Goal: Task Accomplishment & Management: Complete application form

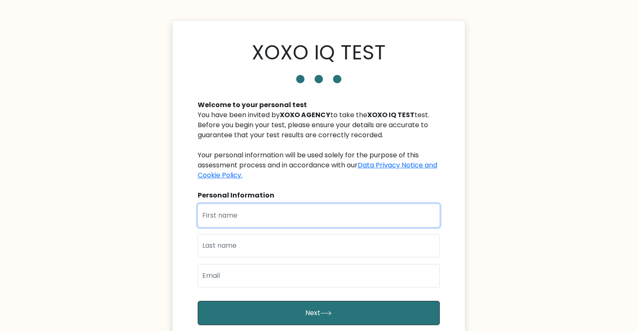
click at [311, 213] on input "text" at bounding box center [319, 215] width 242 height 23
type input "Ariza"
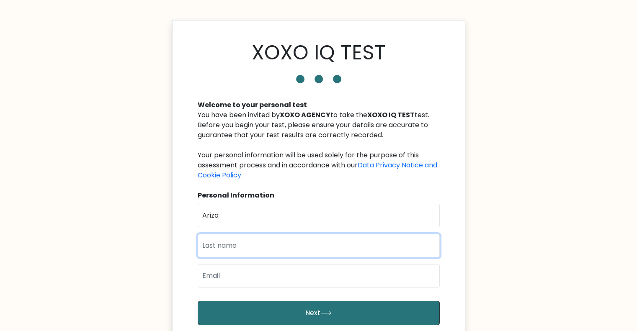
click at [249, 238] on input "text" at bounding box center [319, 245] width 242 height 23
type input "Landicho"
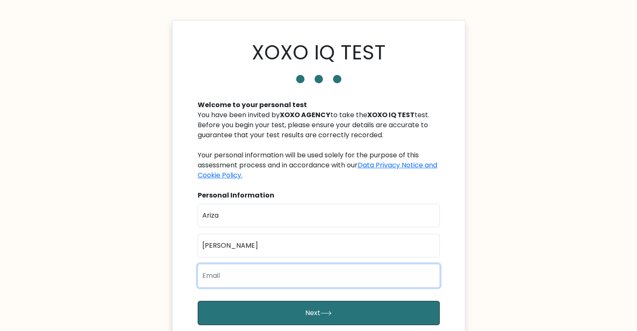
click at [241, 278] on input "email" at bounding box center [319, 275] width 242 height 23
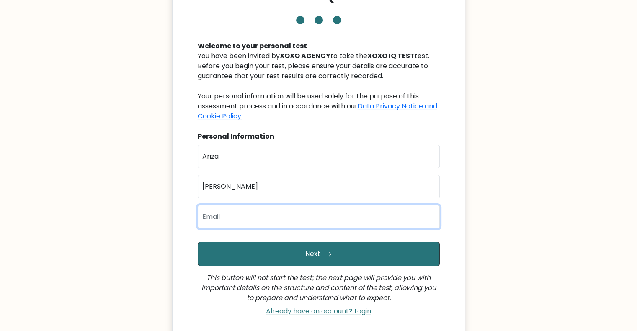
scroll to position [84, 0]
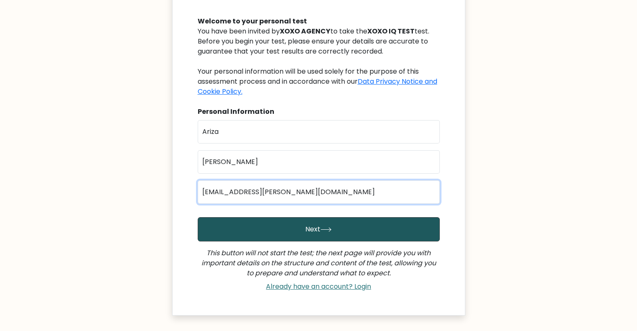
type input "arizas.landicho@gmail.com"
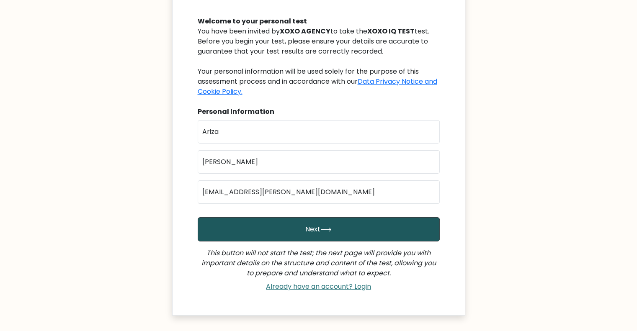
click at [288, 233] on button "Next" at bounding box center [319, 229] width 242 height 24
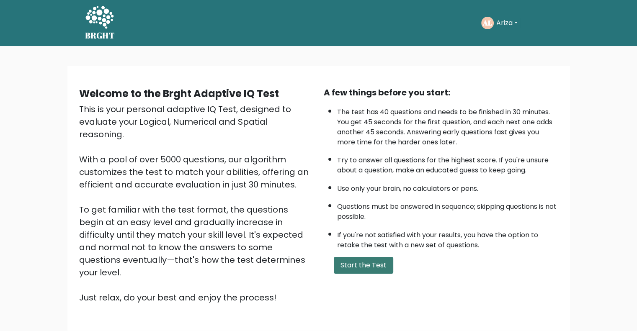
click at [370, 263] on button "Start the Test" at bounding box center [363, 265] width 59 height 17
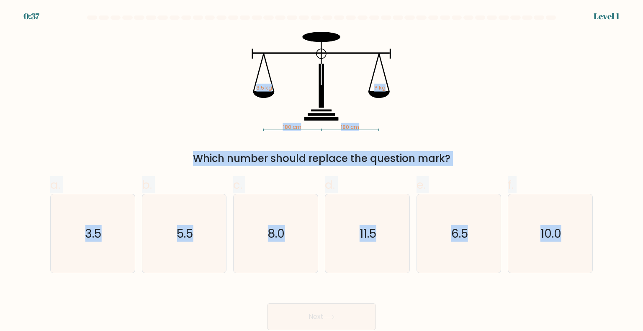
drag, startPoint x: 618, startPoint y: 259, endPoint x: 265, endPoint y: 95, distance: 390.2
click at [265, 95] on form at bounding box center [321, 172] width 643 height 315
copy form "180 cm 180 cm 3.5 kg ? kg Which number should replace the question mark? a. 3.5…"
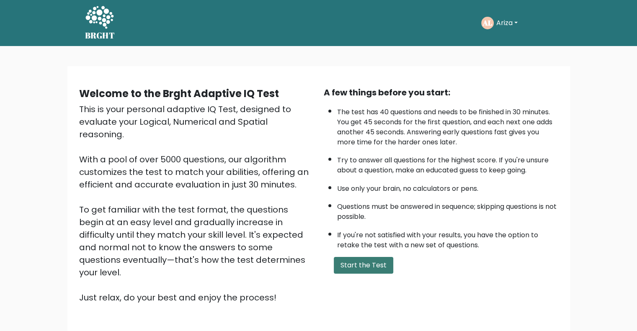
click at [366, 258] on button "Start the Test" at bounding box center [363, 265] width 59 height 17
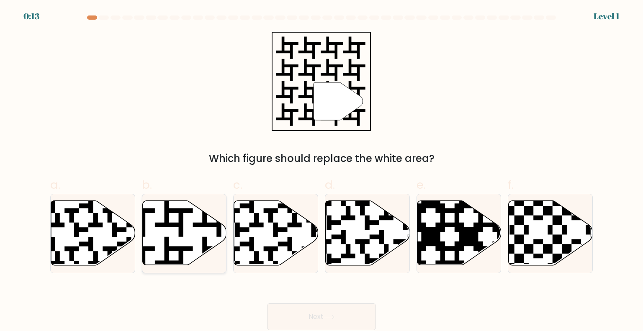
click at [183, 234] on icon at bounding box center [155, 199] width 152 height 152
click at [322, 171] on input "b." at bounding box center [322, 168] width 0 height 5
radio input "true"
click at [337, 313] on button "Next" at bounding box center [321, 317] width 109 height 27
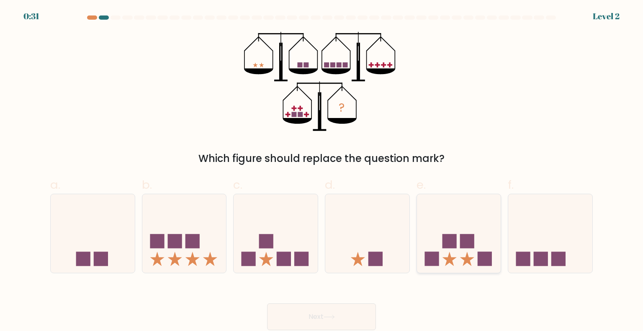
click at [471, 256] on icon at bounding box center [459, 234] width 84 height 70
click at [322, 171] on input "e." at bounding box center [322, 168] width 0 height 5
radio input "true"
click at [340, 313] on button "Next" at bounding box center [321, 317] width 109 height 27
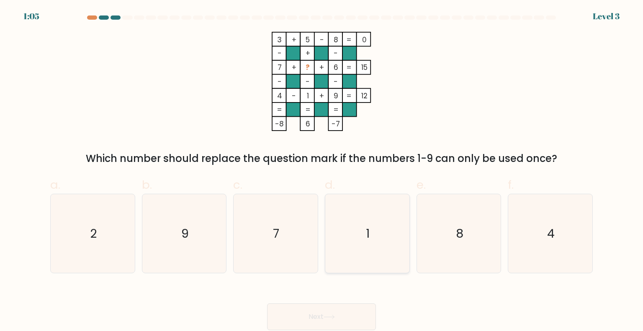
drag, startPoint x: 373, startPoint y: 223, endPoint x: 373, endPoint y: 236, distance: 13.4
click at [373, 226] on icon "1" at bounding box center [367, 233] width 79 height 79
click at [322, 171] on input "d. 1" at bounding box center [322, 168] width 0 height 5
radio input "true"
click at [353, 313] on button "Next" at bounding box center [321, 317] width 109 height 27
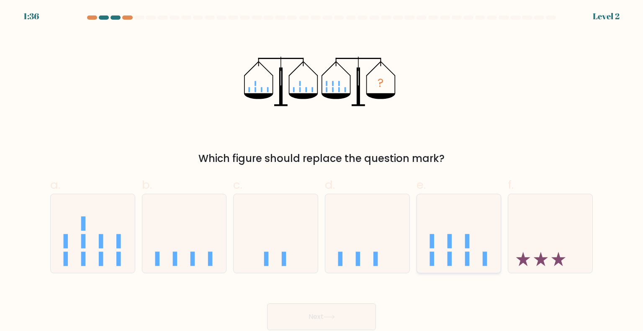
click at [453, 252] on icon at bounding box center [459, 234] width 84 height 70
click at [322, 171] on input "e." at bounding box center [322, 168] width 0 height 5
radio input "true"
click at [357, 309] on button "Next" at bounding box center [321, 317] width 109 height 27
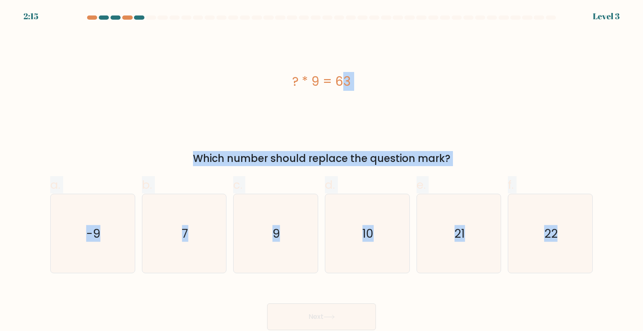
drag, startPoint x: 292, startPoint y: 78, endPoint x: 616, endPoint y: 271, distance: 377.6
click at [617, 273] on form "a. 7" at bounding box center [321, 172] width 643 height 315
copy form "? * 9 = 63 Which number should replace the question mark? a. -9 b. 7 c. 9 d. 10…"
click at [193, 245] on icon "7" at bounding box center [184, 233] width 79 height 79
click at [322, 171] on input "b. 7" at bounding box center [322, 168] width 0 height 5
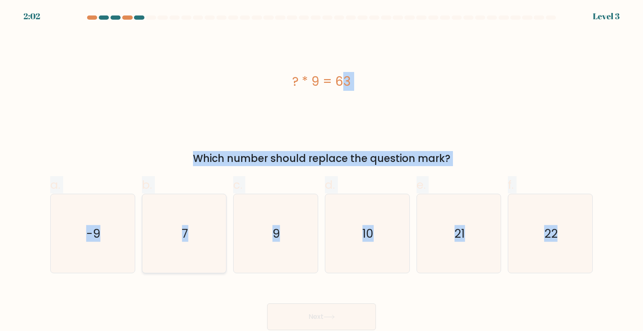
radio input "true"
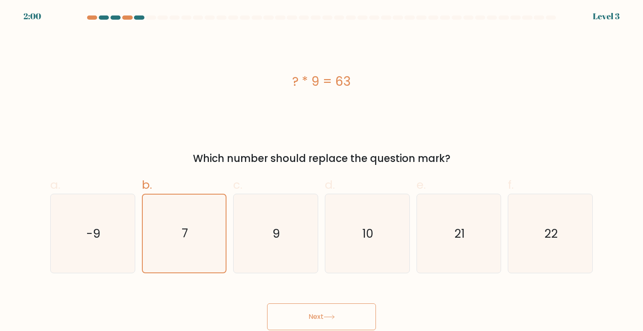
click at [342, 322] on button "Next" at bounding box center [321, 317] width 109 height 27
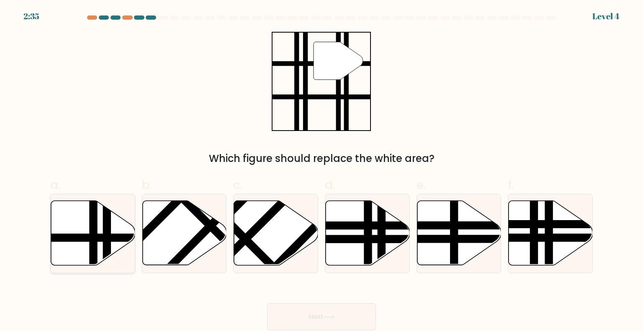
click at [107, 226] on line at bounding box center [107, 269] width 0 height 170
click at [322, 171] on input "a." at bounding box center [322, 168] width 0 height 5
radio input "true"
click at [332, 325] on button "Next" at bounding box center [321, 317] width 109 height 27
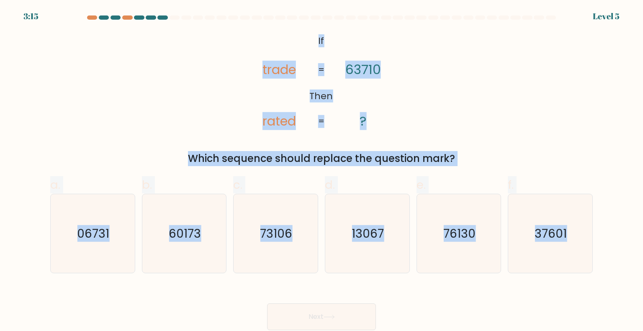
drag, startPoint x: 315, startPoint y: 40, endPoint x: 615, endPoint y: 274, distance: 380.3
click at [615, 274] on form "If ?" at bounding box center [321, 172] width 643 height 315
copy form "If Then trade rated 63710 ? = = Which sequence should replace the question mark…"
click at [544, 232] on text "37601" at bounding box center [551, 233] width 32 height 17
click at [322, 171] on input "f. 37601" at bounding box center [322, 168] width 0 height 5
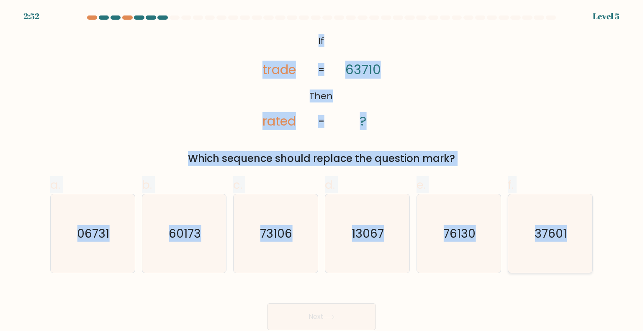
radio input "true"
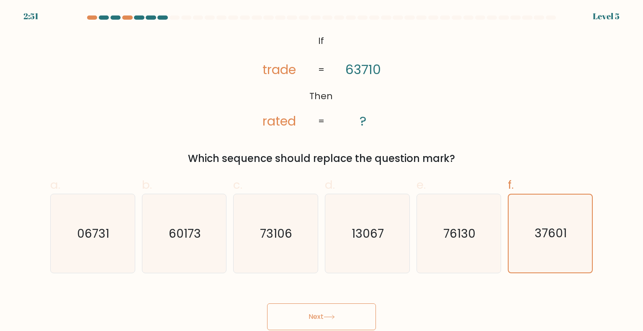
click at [335, 323] on button "Next" at bounding box center [321, 317] width 109 height 27
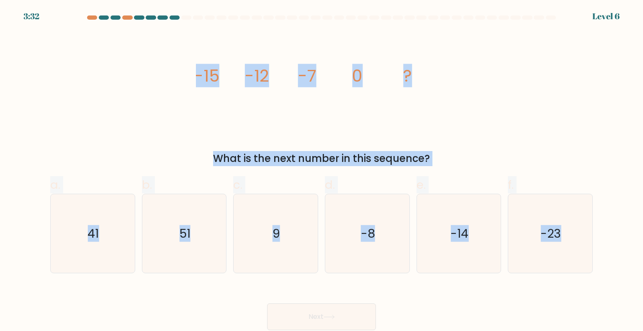
drag, startPoint x: 186, startPoint y: 71, endPoint x: 615, endPoint y: 272, distance: 473.5
click at [615, 272] on form at bounding box center [321, 172] width 643 height 315
copy form "-15 -12 -7 0 ? What is the next number in this sequence? a. 41 b. 51 c. 9 d. -8…"
click at [296, 226] on icon "9" at bounding box center [275, 233] width 79 height 79
click at [322, 171] on input "c. 9" at bounding box center [322, 168] width 0 height 5
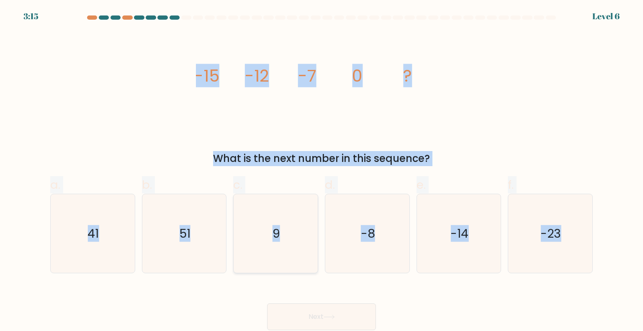
radio input "true"
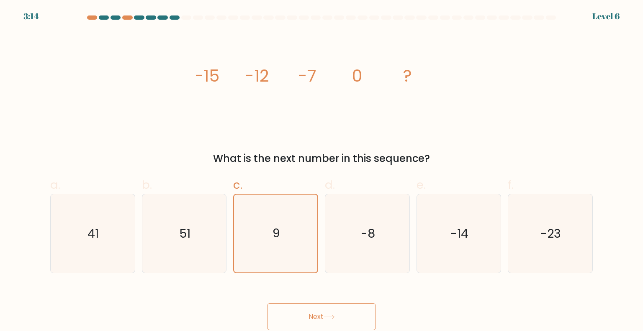
click at [337, 312] on button "Next" at bounding box center [321, 317] width 109 height 27
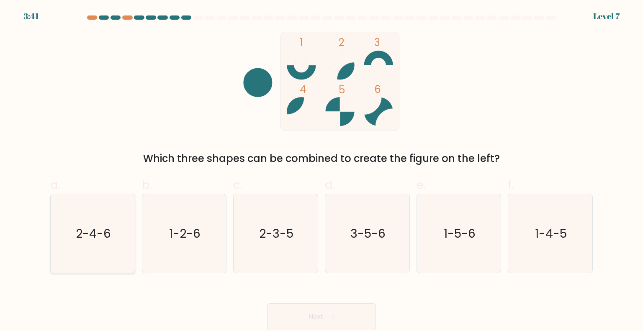
click at [106, 239] on text "2-4-6" at bounding box center [93, 233] width 35 height 17
click at [322, 171] on input "a. 2-4-6" at bounding box center [322, 168] width 0 height 5
radio input "true"
click at [319, 313] on button "Next" at bounding box center [321, 317] width 109 height 27
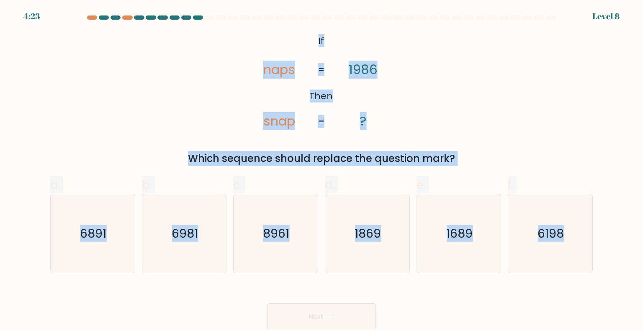
drag, startPoint x: 317, startPoint y: 39, endPoint x: 579, endPoint y: 279, distance: 355.9
click at [589, 298] on form "If ?" at bounding box center [321, 172] width 643 height 315
copy form "If Then naps snap 1986 ? = = Which sequence should replace the question mark? a…"
drag, startPoint x: 541, startPoint y: 219, endPoint x: 537, endPoint y: 222, distance: 4.5
click at [541, 219] on icon "6198" at bounding box center [550, 233] width 79 height 79
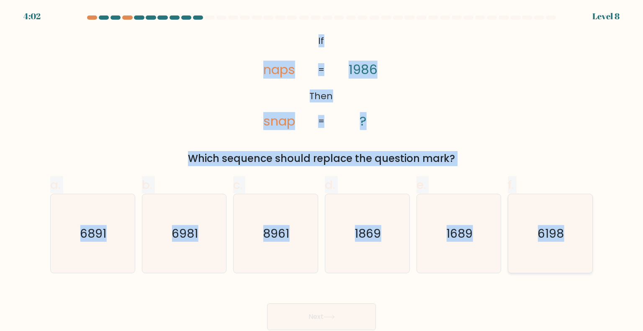
click at [322, 171] on input "f. 6198" at bounding box center [322, 168] width 0 height 5
radio input "true"
click at [347, 314] on button "Next" at bounding box center [321, 317] width 109 height 27
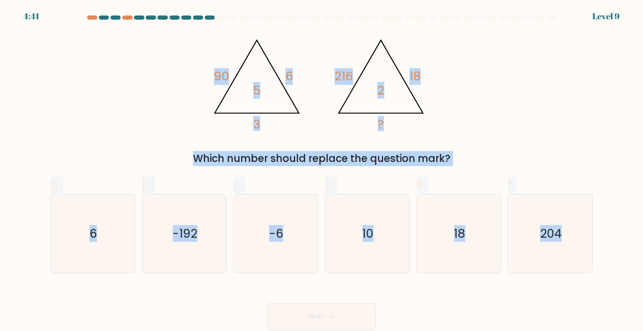
drag, startPoint x: 211, startPoint y: 69, endPoint x: 628, endPoint y: 275, distance: 465.5
click at [628, 275] on form at bounding box center [321, 172] width 643 height 315
copy form "90 6 3 5 @import url('https://fonts.googleapis.com/css?family=Abril+Fatface:400…"
click at [516, 76] on div "@import url('https://fonts.googleapis.com/css?family=Abril+Fatface:400,100,100i…" at bounding box center [321, 99] width 553 height 134
click at [463, 139] on div "@import url('https://fonts.googleapis.com/css?family=Abril+Fatface:400,100,100i…" at bounding box center [321, 99] width 553 height 134
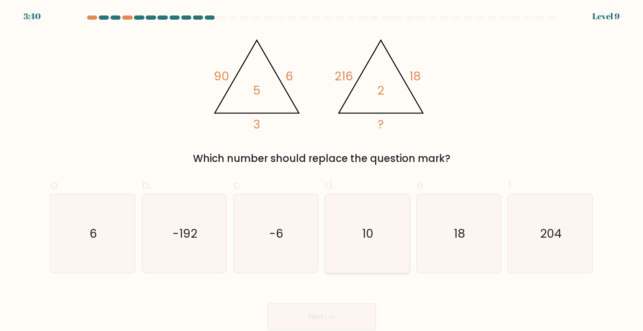
click at [361, 236] on icon "10" at bounding box center [367, 233] width 79 height 79
click at [322, 171] on input "d. 10" at bounding box center [322, 168] width 0 height 5
radio input "true"
click at [347, 321] on button "Next" at bounding box center [321, 317] width 109 height 27
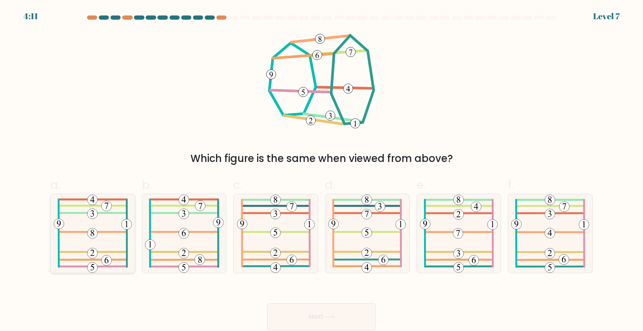
click at [82, 239] on icon at bounding box center [93, 233] width 79 height 79
click at [322, 171] on input "a." at bounding box center [322, 168] width 0 height 5
radio input "true"
click at [328, 309] on button "Next" at bounding box center [321, 317] width 109 height 27
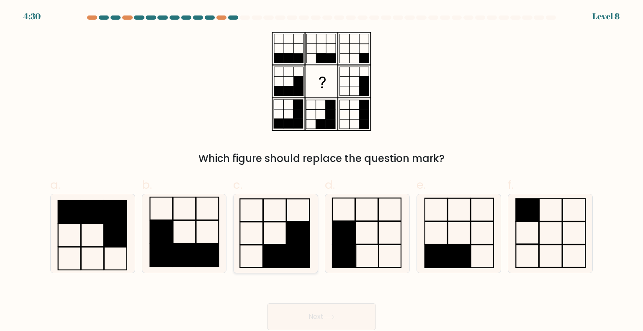
click at [293, 249] on rect at bounding box center [298, 256] width 23 height 23
click at [322, 171] on input "c." at bounding box center [322, 168] width 0 height 5
radio input "true"
drag, startPoint x: 330, startPoint y: 311, endPoint x: 331, endPoint y: 316, distance: 4.6
click at [331, 316] on button "Next" at bounding box center [321, 317] width 109 height 27
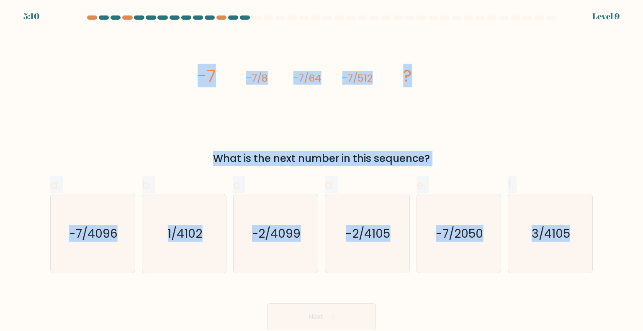
drag, startPoint x: 193, startPoint y: 72, endPoint x: 622, endPoint y: 292, distance: 482.4
click at [622, 292] on form at bounding box center [321, 172] width 643 height 315
copy form "-7 -7/8 -7/64 -7/512 ? What is the next number in this sequence? a. -7/4096 b. …"
drag, startPoint x: 83, startPoint y: 246, endPoint x: 99, endPoint y: 245, distance: 16.3
click at [83, 246] on icon "-7/4096" at bounding box center [92, 233] width 79 height 79
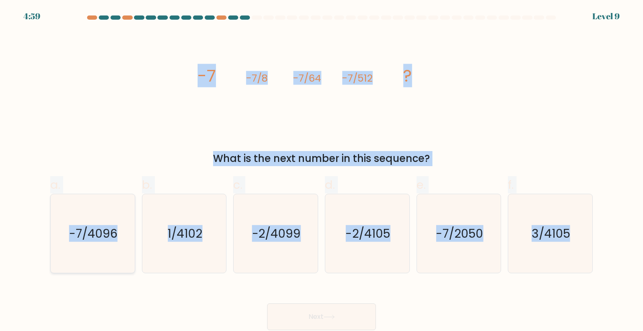
click at [322, 171] on input "a. -7/4096" at bounding box center [322, 168] width 0 height 5
radio input "true"
click at [350, 308] on button "Next" at bounding box center [321, 317] width 109 height 27
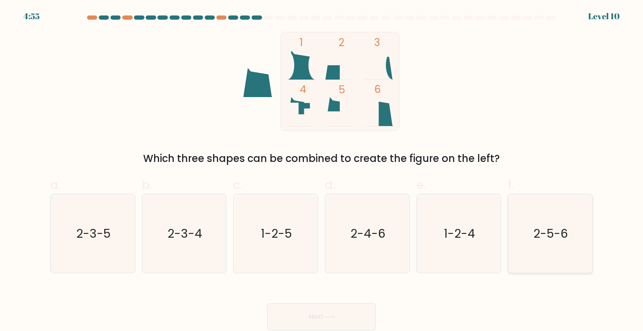
click at [563, 235] on text "2-5-6" at bounding box center [551, 233] width 35 height 17
click at [322, 171] on input "f. 2-5-6" at bounding box center [322, 168] width 0 height 5
radio input "true"
click at [356, 321] on button "Next" at bounding box center [321, 317] width 109 height 27
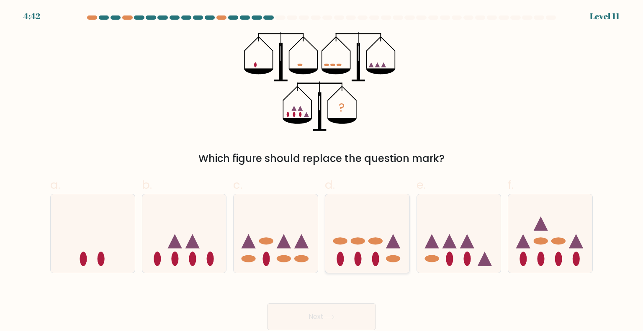
click at [380, 245] on icon at bounding box center [367, 234] width 84 height 70
click at [322, 171] on input "d." at bounding box center [322, 168] width 0 height 5
radio input "true"
click at [359, 312] on button "Next" at bounding box center [321, 317] width 109 height 27
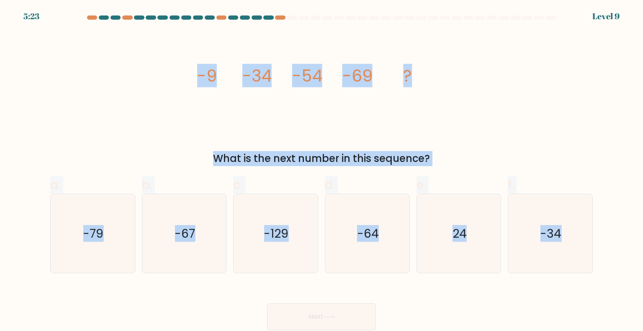
drag, startPoint x: 195, startPoint y: 73, endPoint x: 609, endPoint y: 277, distance: 461.4
click at [609, 277] on form at bounding box center [321, 172] width 643 height 315
copy form "-9 -34 -54 -69 ? What is the next number in this sequence? a. -79 b. -67 c. -12…"
click at [100, 222] on icon "-79" at bounding box center [92, 233] width 79 height 79
click at [322, 171] on input "a. -79" at bounding box center [322, 168] width 0 height 5
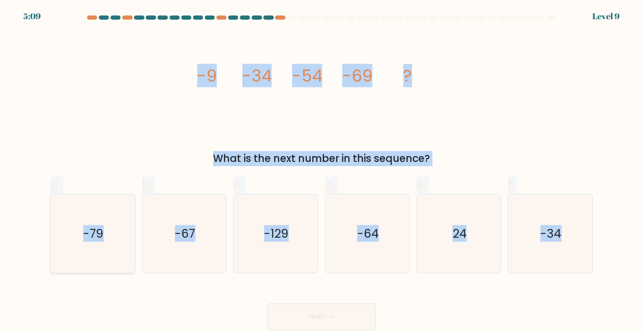
radio input "true"
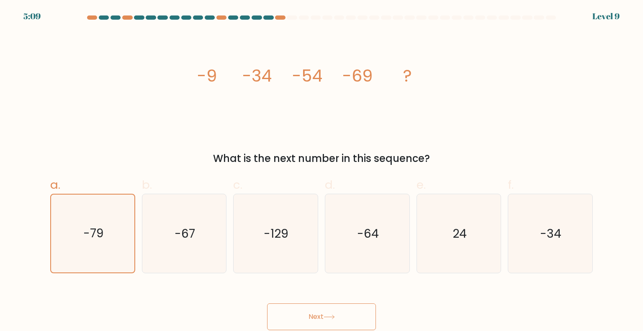
click at [342, 314] on button "Next" at bounding box center [321, 317] width 109 height 27
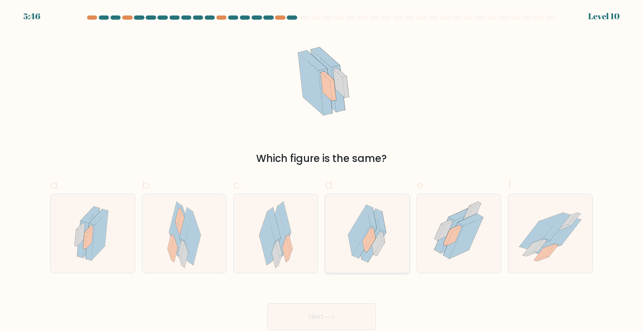
click at [378, 222] on icon at bounding box center [381, 220] width 10 height 23
click at [322, 171] on input "d." at bounding box center [322, 168] width 0 height 5
radio input "true"
drag, startPoint x: 362, startPoint y: 313, endPoint x: 361, endPoint y: 309, distance: 4.2
click at [360, 317] on button "Next" at bounding box center [321, 317] width 109 height 27
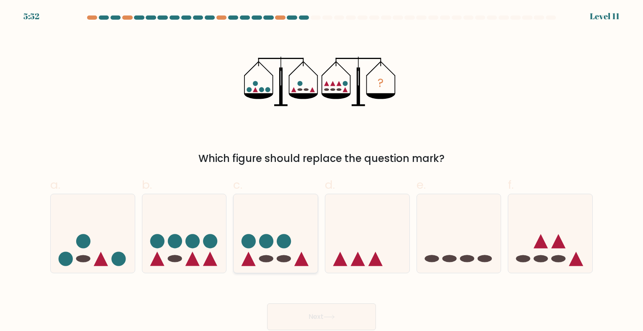
click at [286, 250] on icon at bounding box center [276, 234] width 84 height 70
click at [322, 171] on input "c." at bounding box center [322, 168] width 0 height 5
radio input "true"
click at [344, 321] on button "Next" at bounding box center [321, 317] width 109 height 27
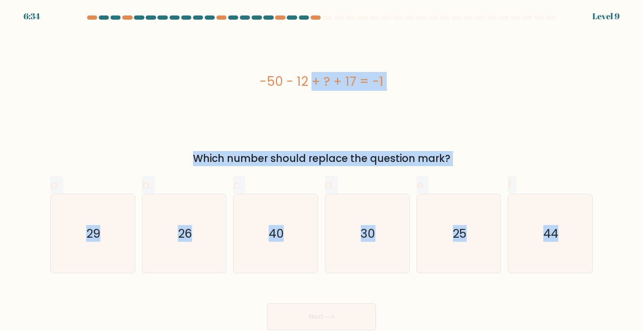
drag, startPoint x: 253, startPoint y: 77, endPoint x: 584, endPoint y: 279, distance: 387.9
click at [584, 279] on form "a." at bounding box center [321, 172] width 643 height 315
copy form "-50 - 12 + ? + 17 = -1 Which number should replace the question mark? a. 29 b. …"
click at [534, 234] on icon "44" at bounding box center [550, 233] width 79 height 79
click at [322, 171] on input "f. 44" at bounding box center [322, 168] width 0 height 5
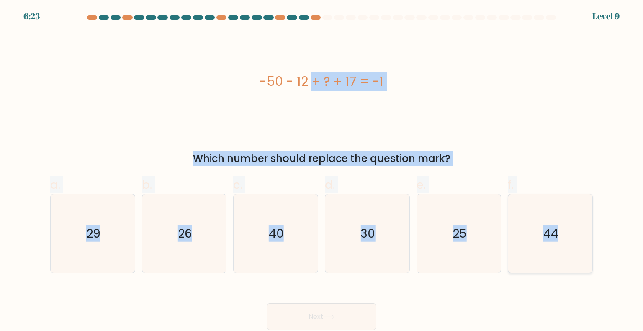
radio input "true"
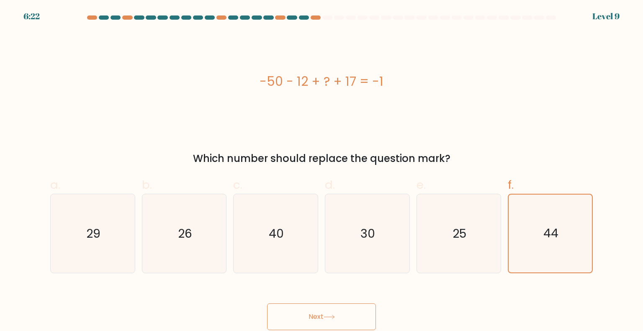
click at [323, 314] on button "Next" at bounding box center [321, 317] width 109 height 27
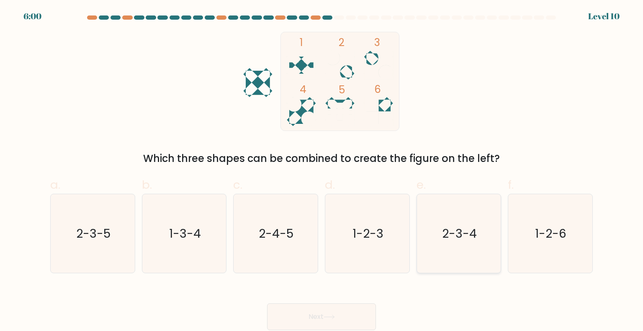
click at [453, 244] on icon "2-3-4" at bounding box center [459, 233] width 79 height 79
click at [322, 171] on input "e. 2-3-4" at bounding box center [322, 168] width 0 height 5
radio input "true"
click at [354, 309] on button "Next" at bounding box center [321, 317] width 109 height 27
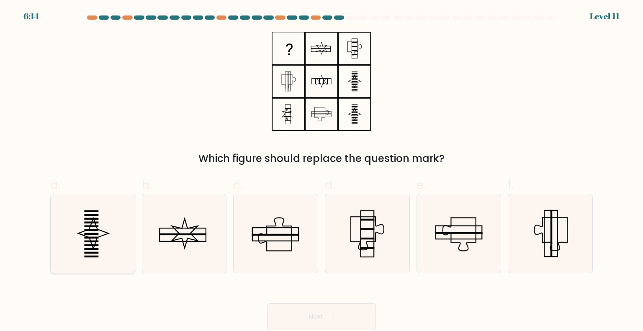
click at [98, 232] on icon at bounding box center [92, 233] width 79 height 79
click at [322, 171] on input "a." at bounding box center [322, 168] width 0 height 5
radio input "true"
click at [345, 312] on button "Next" at bounding box center [321, 317] width 109 height 27
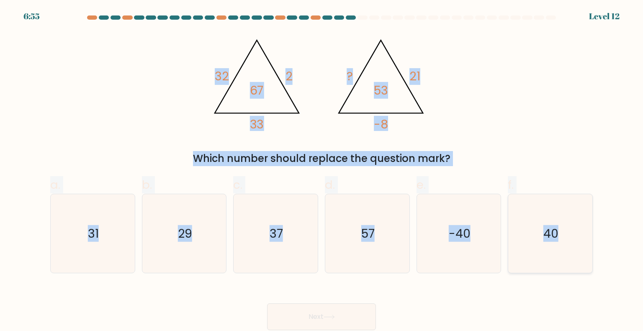
drag, startPoint x: 214, startPoint y: 71, endPoint x: 585, endPoint y: 270, distance: 420.7
click at [585, 270] on form at bounding box center [321, 172] width 643 height 315
copy form "32 2 33 67 @import url('https://fonts.googleapis.com/css?family=Abril+Fatface:4…"
click at [270, 221] on icon "37" at bounding box center [275, 233] width 79 height 79
click at [322, 171] on input "c. 37" at bounding box center [322, 168] width 0 height 5
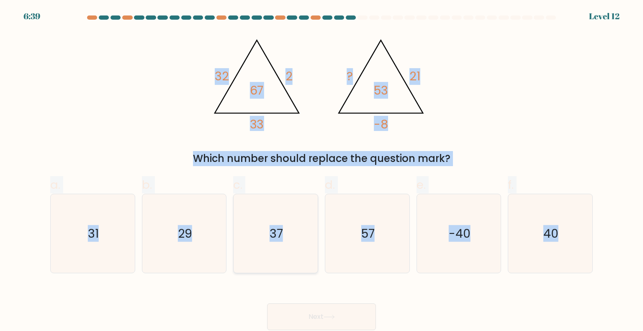
radio input "true"
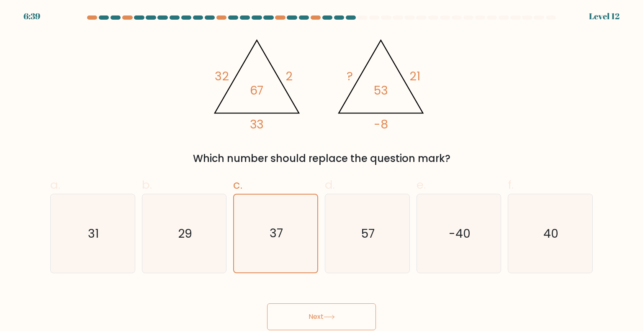
click at [337, 313] on button "Next" at bounding box center [321, 317] width 109 height 27
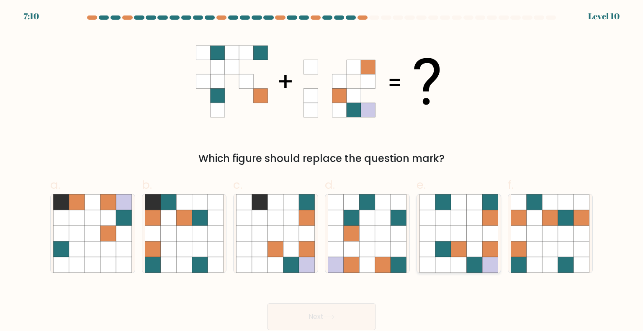
click at [457, 227] on icon at bounding box center [459, 234] width 16 height 16
click at [322, 171] on input "e." at bounding box center [322, 168] width 0 height 5
radio input "true"
click at [355, 311] on button "Next" at bounding box center [321, 317] width 109 height 27
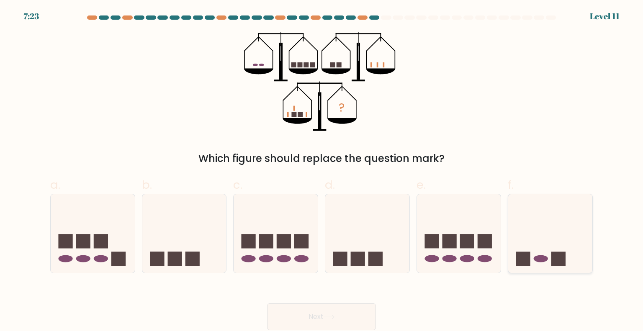
click at [548, 231] on icon at bounding box center [550, 234] width 84 height 70
click at [322, 171] on input "f." at bounding box center [322, 168] width 0 height 5
radio input "true"
click at [353, 318] on button "Next" at bounding box center [321, 317] width 109 height 27
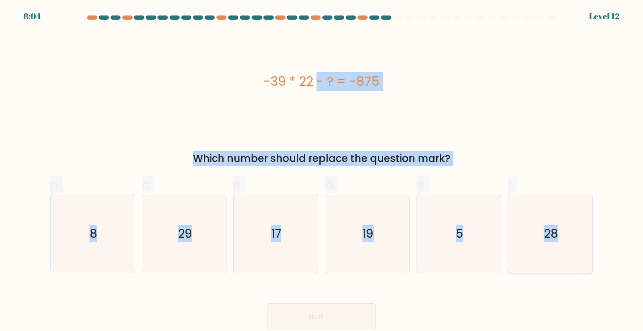
drag, startPoint x: 259, startPoint y: 80, endPoint x: 557, endPoint y: 266, distance: 351.2
click at [557, 266] on form "a. 8" at bounding box center [321, 172] width 643 height 315
copy form "-39 * 22 - ? = -875 Which number should replace the question mark? a. 8 b. 29 c…"
click at [299, 225] on icon "17" at bounding box center [275, 233] width 79 height 79
click at [322, 171] on input "c. 17" at bounding box center [322, 168] width 0 height 5
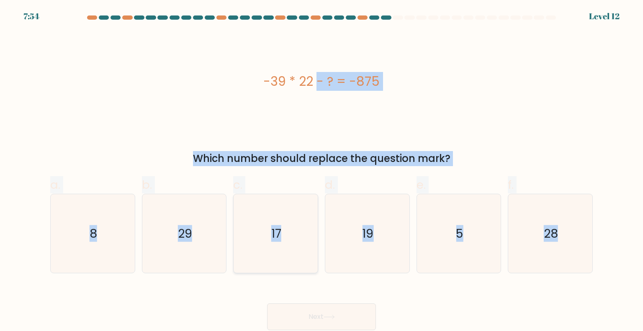
radio input "true"
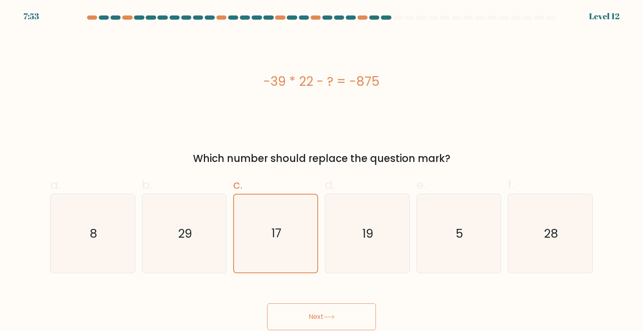
click at [335, 314] on button "Next" at bounding box center [321, 317] width 109 height 27
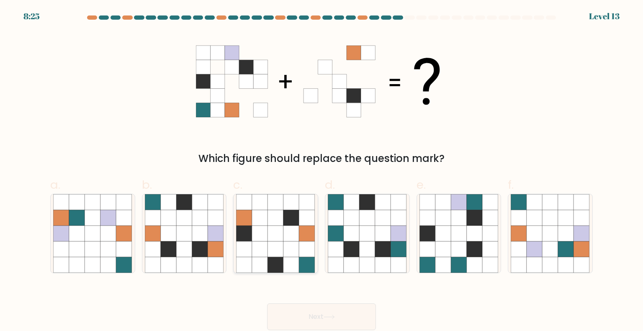
click at [277, 241] on icon at bounding box center [276, 234] width 16 height 16
click at [322, 171] on input "c." at bounding box center [322, 168] width 0 height 5
radio input "true"
click at [328, 319] on button "Next" at bounding box center [321, 317] width 109 height 27
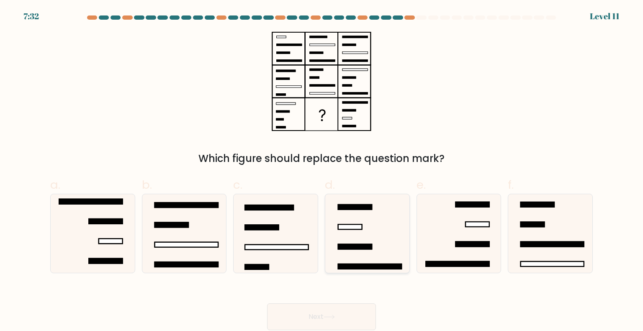
click at [364, 235] on icon at bounding box center [367, 233] width 79 height 79
click at [322, 171] on input "d." at bounding box center [322, 168] width 0 height 5
radio input "true"
click at [326, 318] on icon at bounding box center [329, 317] width 11 height 5
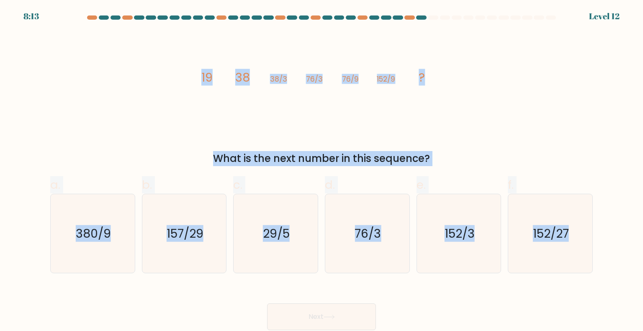
drag, startPoint x: 199, startPoint y: 75, endPoint x: 595, endPoint y: 259, distance: 436.4
click at [595, 259] on form at bounding box center [321, 172] width 643 height 315
click at [546, 226] on text "152/27" at bounding box center [551, 233] width 36 height 17
click at [322, 171] on input "f. 152/27" at bounding box center [322, 168] width 0 height 5
radio input "true"
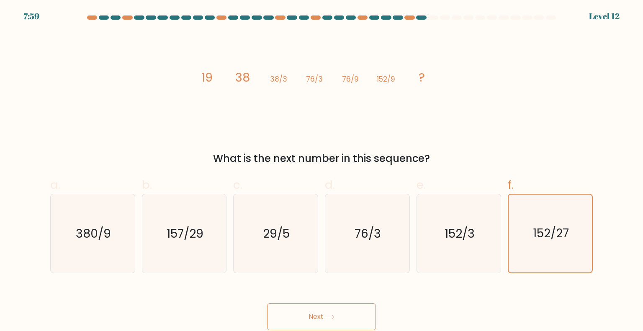
click at [317, 320] on button "Next" at bounding box center [321, 317] width 109 height 27
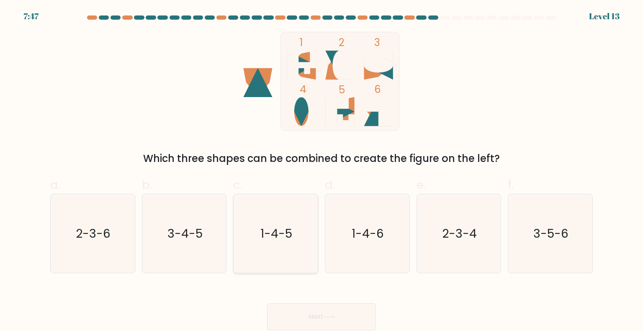
click at [286, 232] on text "1-4-5" at bounding box center [277, 233] width 32 height 17
click at [322, 171] on input "c. 1-4-5" at bounding box center [322, 168] width 0 height 5
radio input "true"
click at [317, 313] on button "Next" at bounding box center [321, 317] width 109 height 27
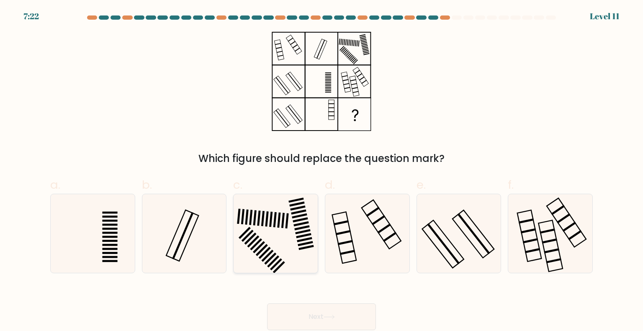
click at [271, 242] on icon at bounding box center [275, 233] width 79 height 79
click at [322, 171] on input "c." at bounding box center [322, 168] width 0 height 5
radio input "true"
click at [327, 307] on button "Next" at bounding box center [321, 317] width 109 height 27
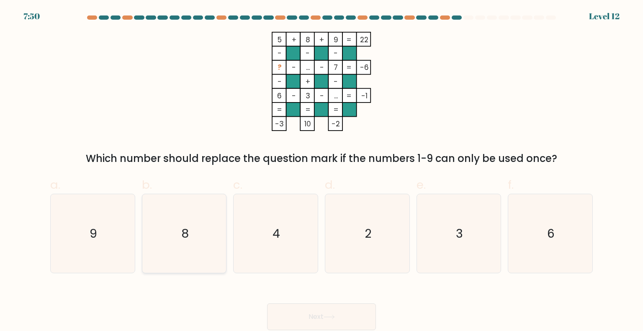
click at [196, 225] on icon "8" at bounding box center [184, 233] width 79 height 79
click at [322, 171] on input "b. 8" at bounding box center [322, 168] width 0 height 5
radio input "true"
click at [342, 326] on button "Next" at bounding box center [321, 317] width 109 height 27
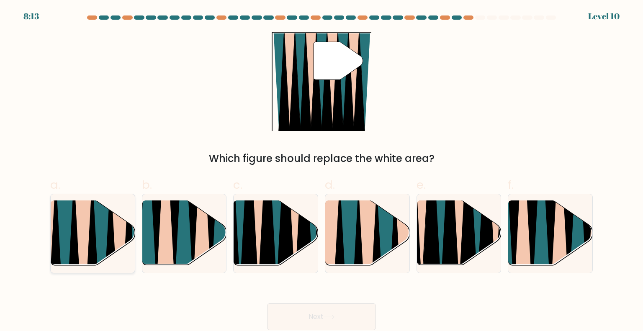
click at [81, 228] on icon at bounding box center [84, 270] width 18 height 168
click at [322, 171] on input "a." at bounding box center [322, 168] width 0 height 5
radio input "true"
click at [332, 320] on button "Next" at bounding box center [321, 317] width 109 height 27
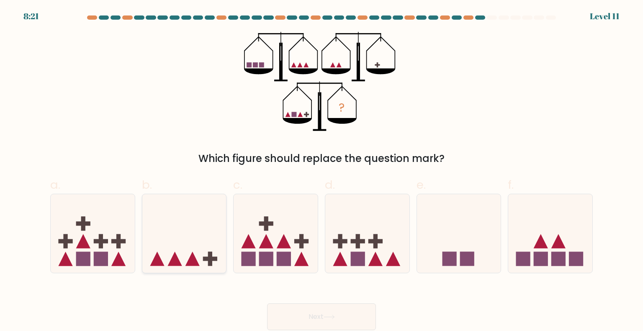
click at [177, 225] on icon at bounding box center [184, 234] width 84 height 70
click at [322, 171] on input "b." at bounding box center [322, 168] width 0 height 5
radio input "true"
click at [339, 317] on button "Next" at bounding box center [321, 317] width 109 height 27
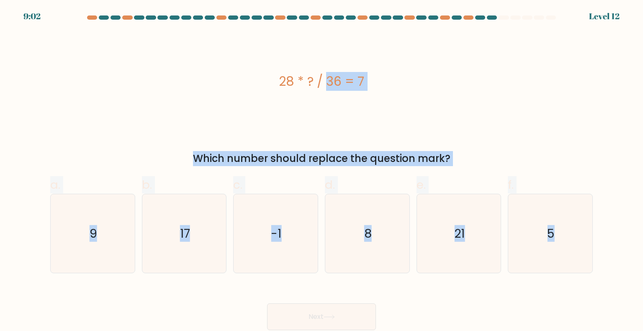
drag, startPoint x: 272, startPoint y: 81, endPoint x: 592, endPoint y: 278, distance: 376.1
click at [592, 278] on form "a. 9" at bounding box center [321, 172] width 643 height 315
click at [104, 197] on icon "9" at bounding box center [92, 233] width 79 height 79
click at [322, 171] on input "a. 9" at bounding box center [322, 168] width 0 height 5
radio input "true"
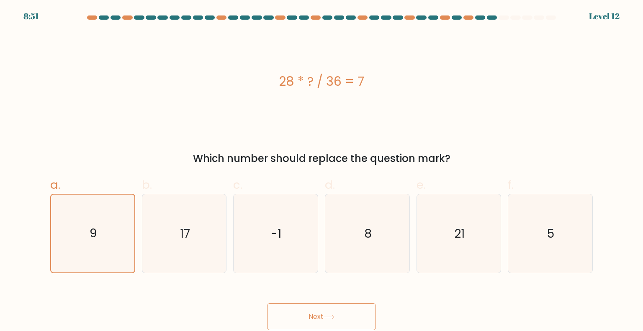
click at [324, 316] on button "Next" at bounding box center [321, 317] width 109 height 27
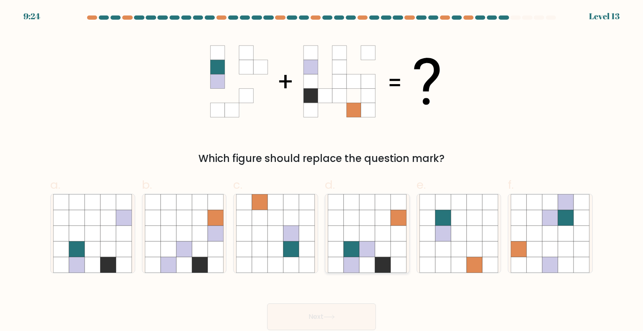
click at [369, 235] on icon at bounding box center [368, 234] width 16 height 16
click at [322, 171] on input "d." at bounding box center [322, 168] width 0 height 5
radio input "true"
click at [327, 321] on button "Next" at bounding box center [321, 317] width 109 height 27
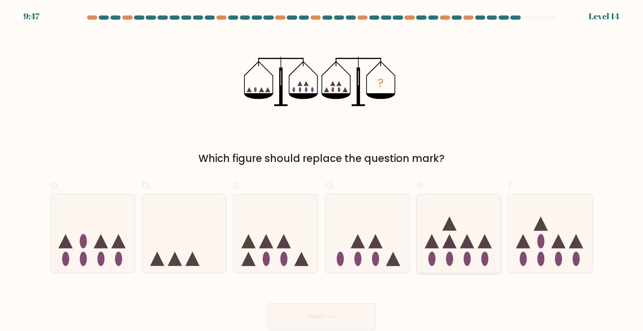
click at [469, 232] on icon at bounding box center [459, 234] width 84 height 70
click at [322, 171] on input "e." at bounding box center [322, 168] width 0 height 5
radio input "true"
click at [348, 317] on button "Next" at bounding box center [321, 317] width 109 height 27
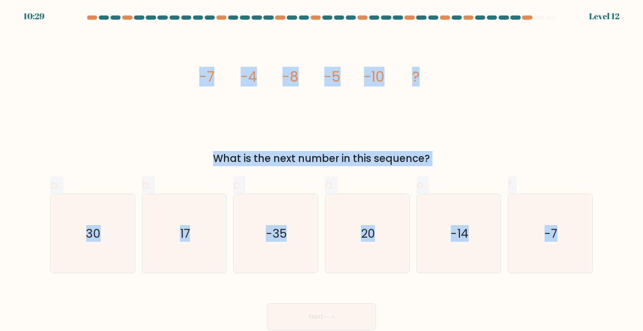
drag, startPoint x: 193, startPoint y: 75, endPoint x: 585, endPoint y: 274, distance: 439.3
click at [585, 274] on form at bounding box center [321, 172] width 643 height 315
click at [542, 245] on icon "-7" at bounding box center [550, 233] width 79 height 79
click at [322, 171] on input "f. -7" at bounding box center [322, 168] width 0 height 5
radio input "true"
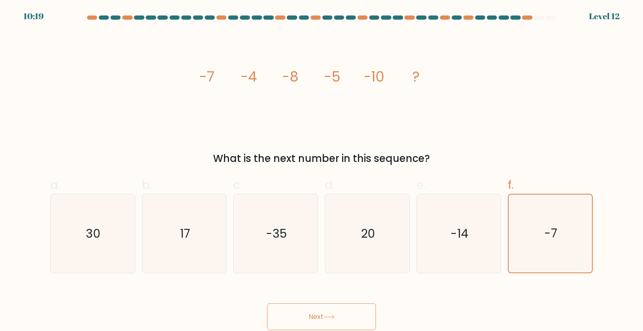
click at [328, 306] on button "Next" at bounding box center [321, 317] width 109 height 27
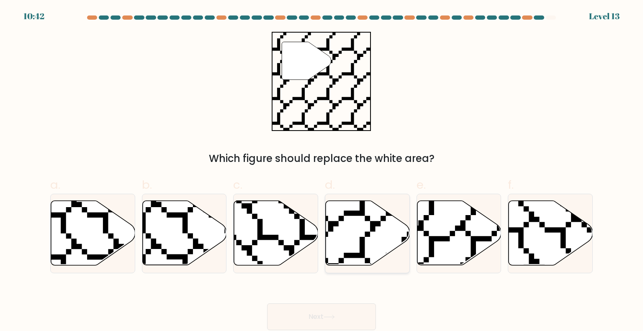
click at [374, 234] on icon at bounding box center [368, 233] width 84 height 64
click at [322, 171] on input "d." at bounding box center [322, 168] width 0 height 5
radio input "true"
click at [477, 240] on icon at bounding box center [484, 268] width 168 height 169
click at [322, 171] on input "e." at bounding box center [322, 168] width 0 height 5
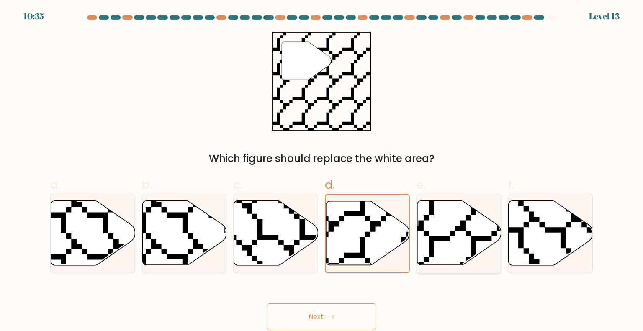
radio input "true"
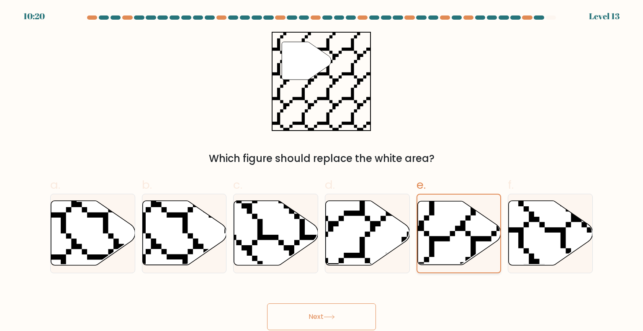
click at [449, 237] on icon at bounding box center [484, 267] width 166 height 167
click at [322, 171] on input "e." at bounding box center [322, 168] width 0 height 5
click at [339, 323] on button "Next" at bounding box center [321, 317] width 109 height 27
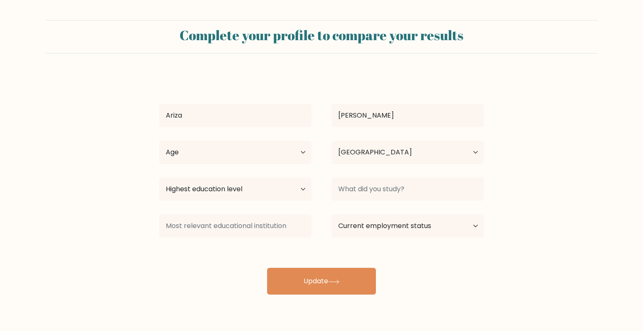
select select "PH"
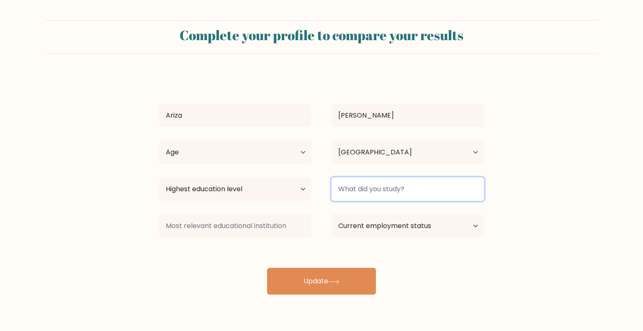
click at [420, 186] on input at bounding box center [408, 189] width 152 height 23
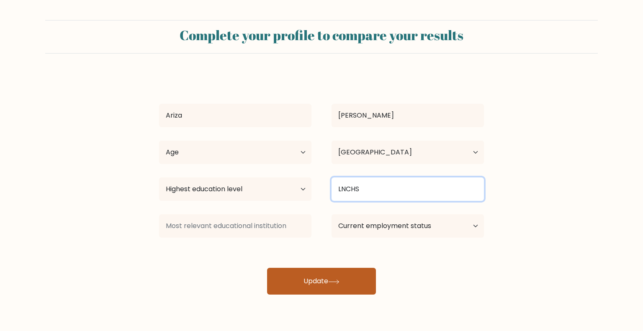
type input "LNCHS"
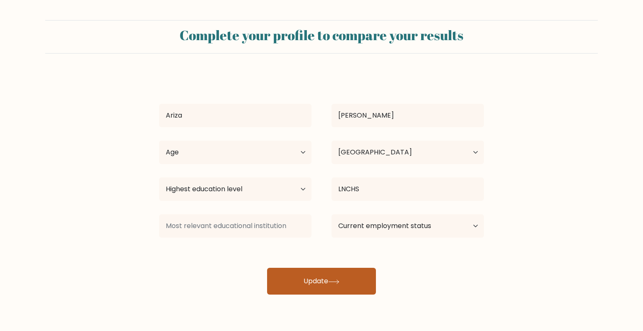
click at [329, 283] on button "Update" at bounding box center [321, 281] width 109 height 27
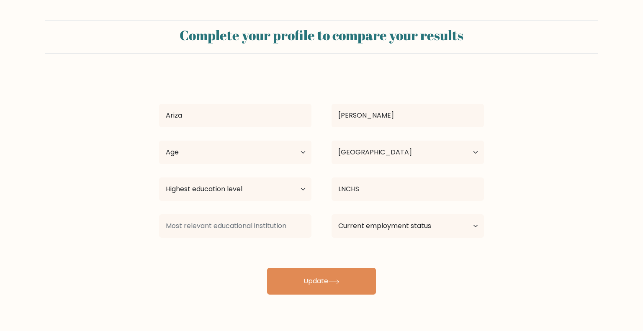
click at [239, 140] on div "Age Under 18 years old 18-24 years old 25-34 years old 35-44 years old 45-54 ye…" at bounding box center [235, 152] width 172 height 30
click at [239, 149] on select "Age Under 18 years old 18-24 years old 25-34 years old 35-44 years old 45-54 ye…" at bounding box center [235, 152] width 152 height 23
select select "25_34"
click at [159, 141] on select "Age Under 18 years old 18-24 years old 25-34 years old 35-44 years old 45-54 ye…" at bounding box center [235, 152] width 152 height 23
click at [238, 189] on select "Highest education level No schooling Primary Lower Secondary Upper Secondary Oc…" at bounding box center [235, 189] width 152 height 23
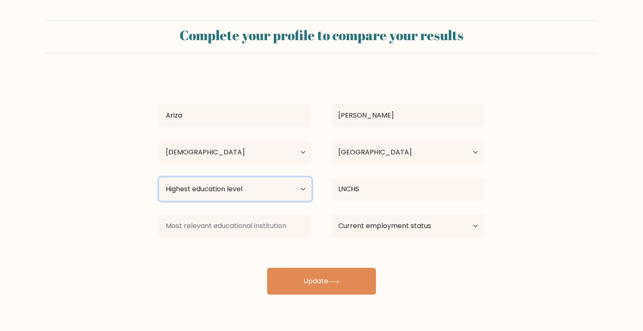
select select "upper_secondary"
click at [159, 178] on select "Highest education level No schooling Primary Lower Secondary Upper Secondary Oc…" at bounding box center [235, 189] width 152 height 23
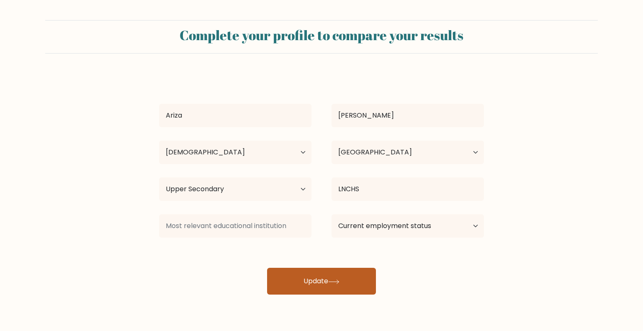
click at [348, 286] on button "Update" at bounding box center [321, 281] width 109 height 27
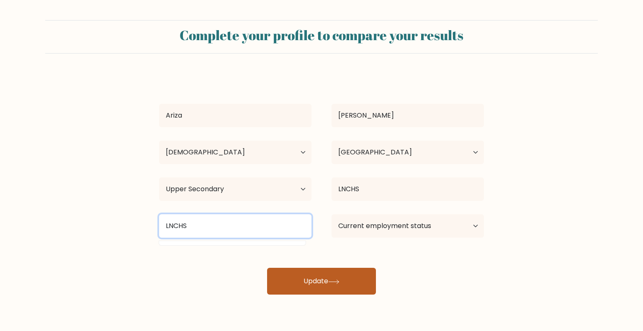
type input "LNCHS"
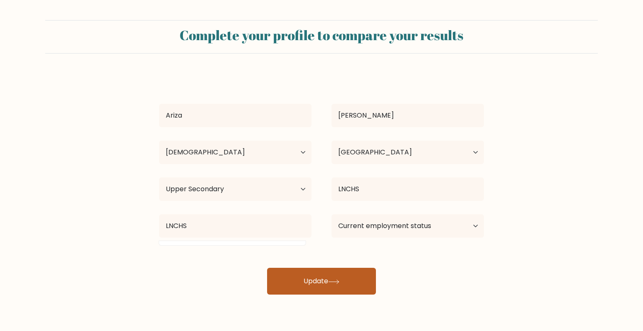
click at [291, 281] on button "Update" at bounding box center [321, 281] width 109 height 27
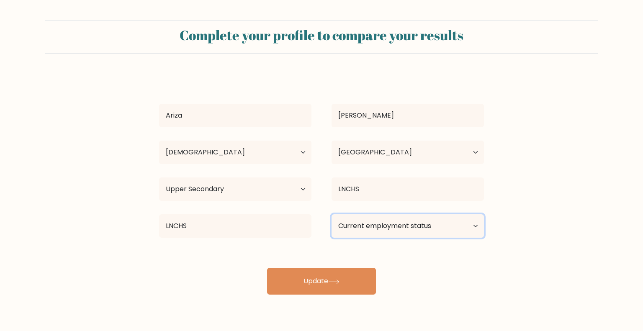
click at [443, 229] on select "Current employment status Employed Student Retired Other / prefer not to answer" at bounding box center [408, 225] width 152 height 23
select select "employed"
click at [332, 214] on select "Current employment status Employed Student Retired Other / prefer not to answer" at bounding box center [408, 225] width 152 height 23
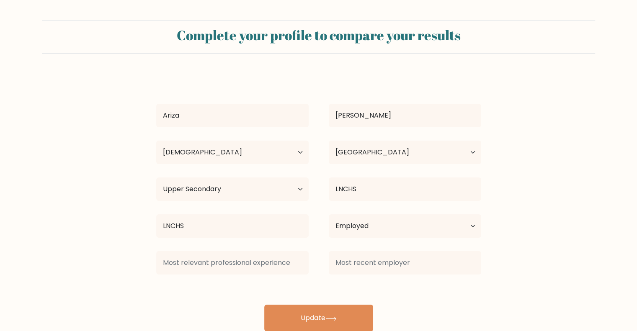
click at [335, 278] on div "Ariza Landicho Age Under 18 years old 18-24 years old 25-34 years old 35-44 yea…" at bounding box center [318, 203] width 335 height 258
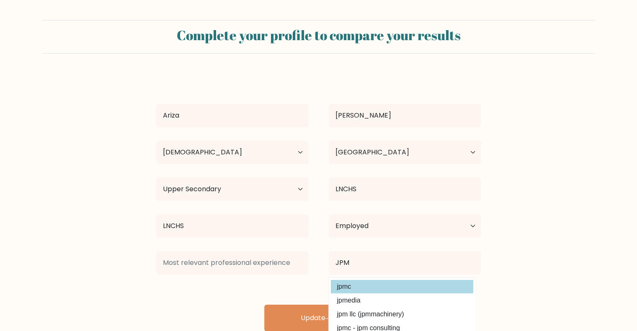
click at [348, 291] on option "jpmc" at bounding box center [402, 286] width 142 height 13
type input "jpmc"
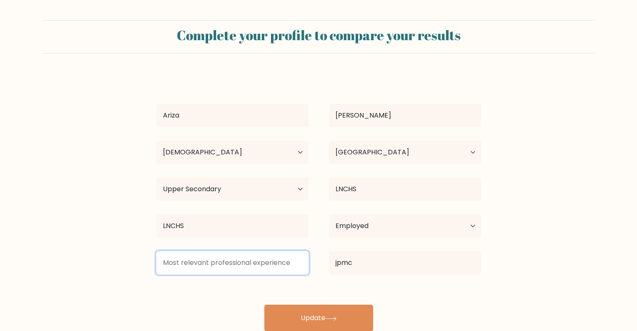
click at [242, 255] on input at bounding box center [232, 262] width 152 height 23
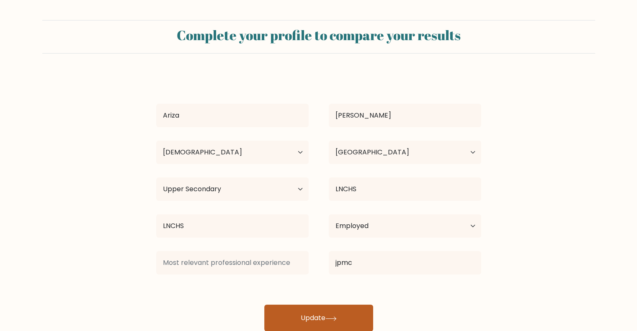
click at [303, 317] on button "Update" at bounding box center [318, 318] width 109 height 27
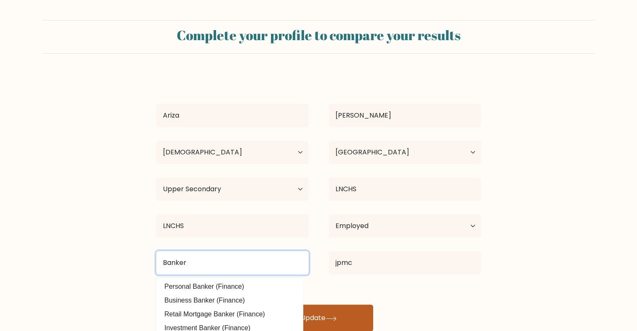
type input "Banker"
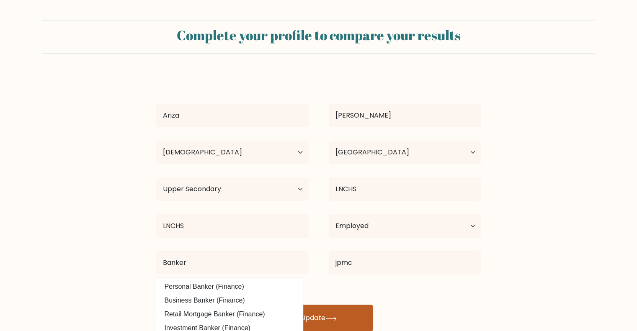
click at [324, 312] on button "Update" at bounding box center [318, 318] width 109 height 27
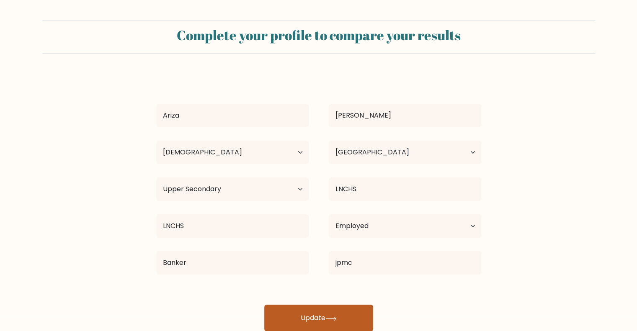
click at [321, 318] on button "Update" at bounding box center [318, 318] width 109 height 27
